Goal: Information Seeking & Learning: Learn about a topic

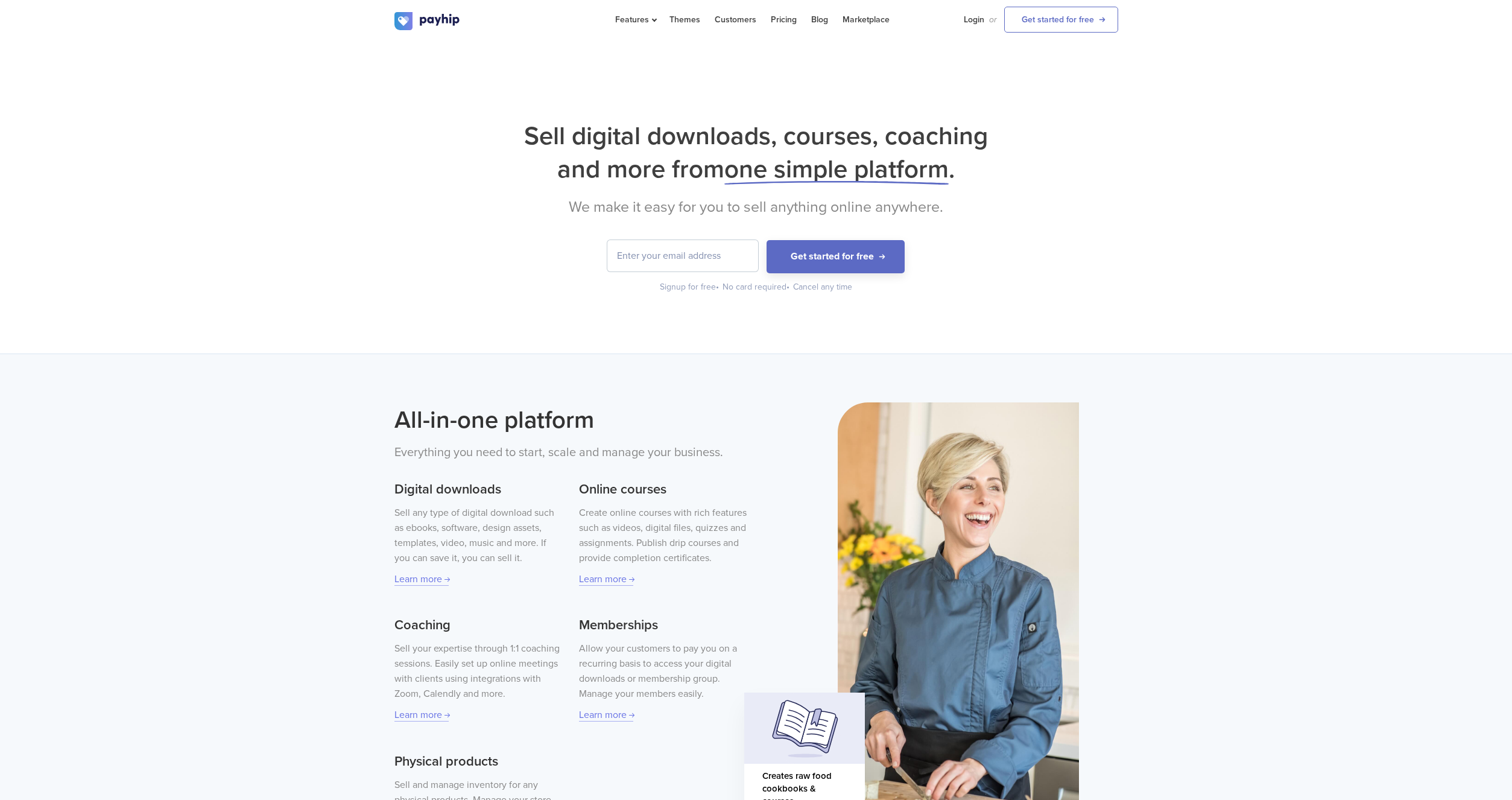
click at [691, 141] on h1 "Sell digital downloads, courses, coaching and more from one simple platform ." at bounding box center [756, 152] width 724 height 66
drag, startPoint x: 691, startPoint y: 141, endPoint x: 954, endPoint y: 139, distance: 263.0
click at [845, 143] on h1 "Sell digital downloads, courses, coaching and more from one simple platform ." at bounding box center [756, 152] width 724 height 66
click at [979, 140] on h1 "Sell digital downloads, courses, coaching and more from one simple platform ." at bounding box center [756, 152] width 724 height 66
click at [635, 167] on h1 "Sell digital downloads, courses, coaching and more from one simple platform ." at bounding box center [756, 152] width 724 height 66
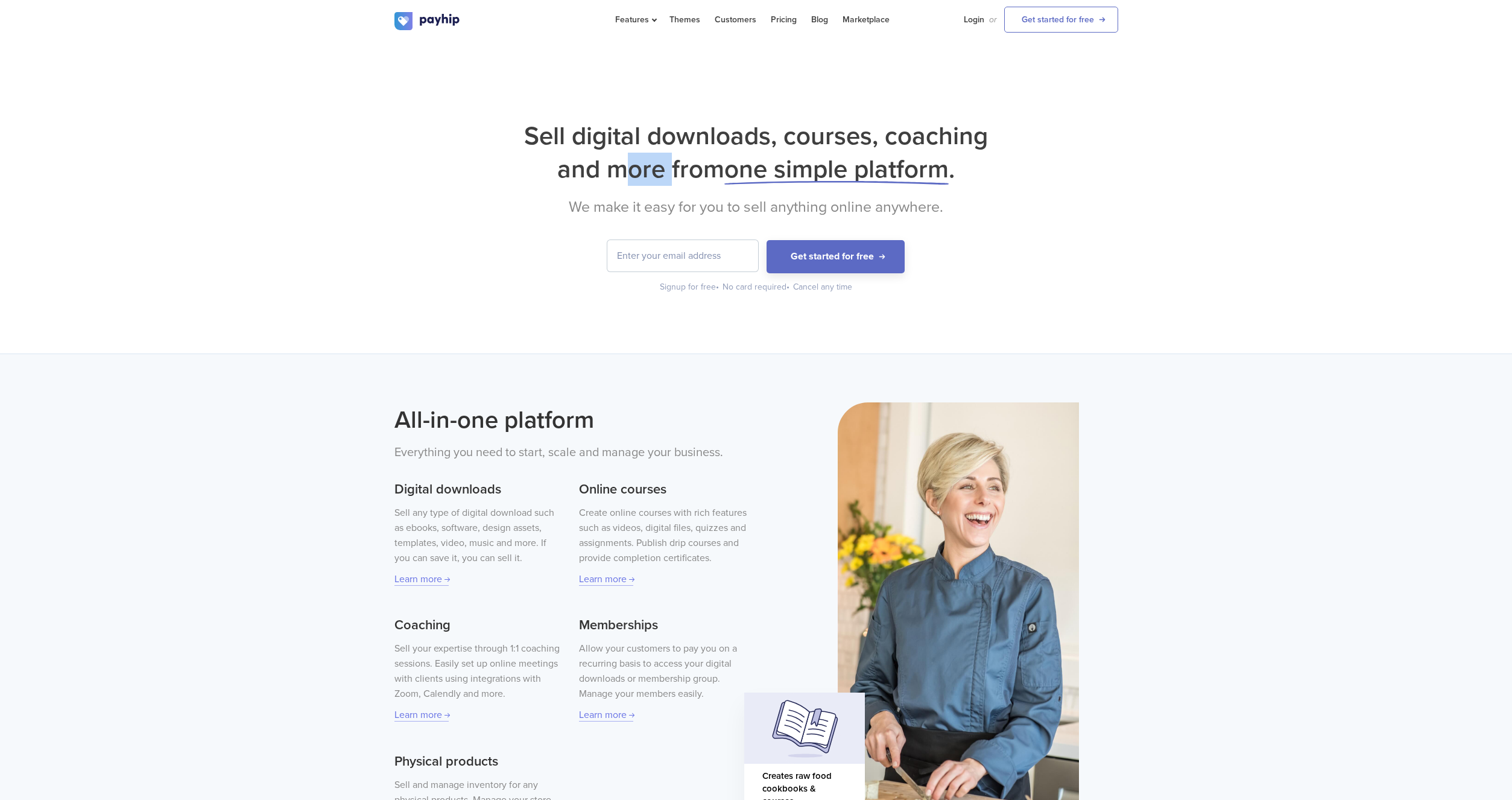
click at [635, 167] on h1 "Sell digital downloads, courses, coaching and more from one simple platform ." at bounding box center [756, 152] width 724 height 66
click at [585, 176] on h1 "Sell digital downloads, courses, coaching and more from one simple platform ." at bounding box center [756, 152] width 724 height 66
click at [317, 156] on div "Sell digital downloads, courses, coaching and more from one simple platform . W…" at bounding box center [756, 197] width 1512 height 312
click at [171, 359] on div "All-in-one platform Everything you need to start, scale and manage your busines…" at bounding box center [756, 643] width 1512 height 580
click at [1304, 156] on div "Sell digital downloads, courses, coaching and more from one simple platform . W…" at bounding box center [756, 197] width 1512 height 312
